Goal: Information Seeking & Learning: Learn about a topic

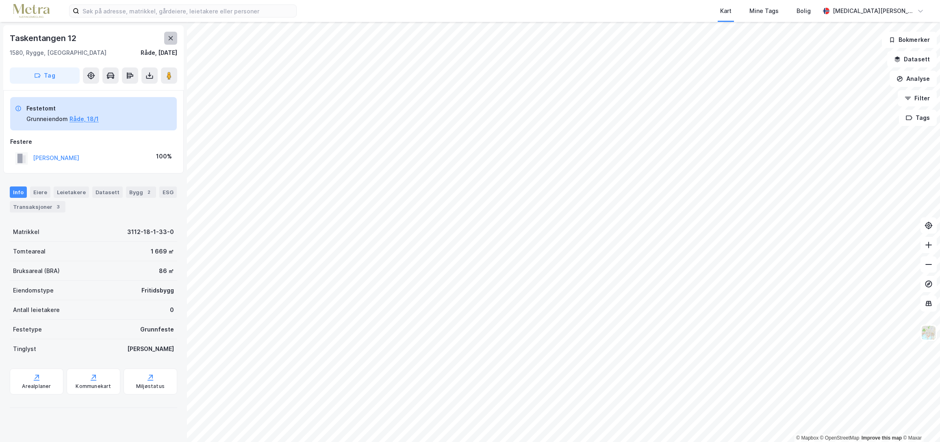
click at [174, 43] on button at bounding box center [170, 38] width 13 height 13
